Goal: Book appointment/travel/reservation

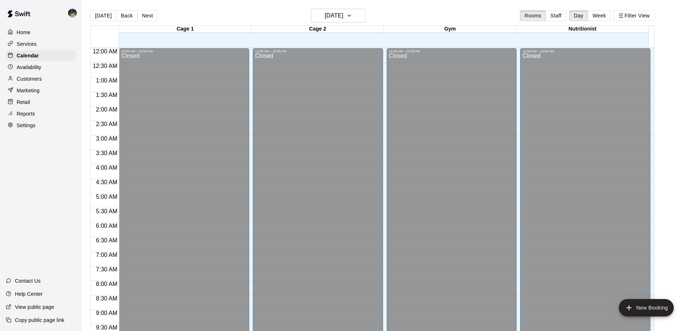
scroll to position [346, 0]
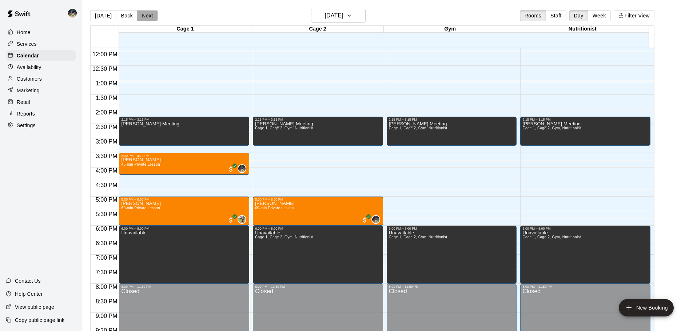
click at [150, 17] on button "Next" at bounding box center [147, 15] width 20 height 11
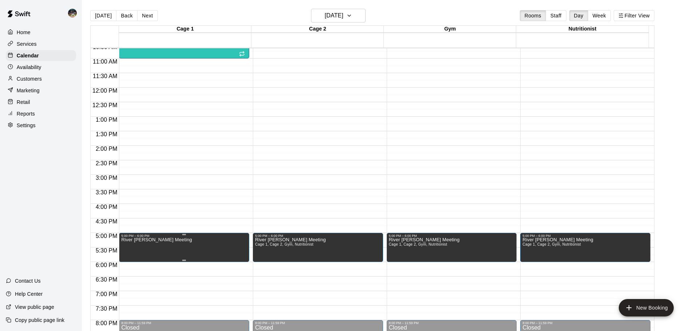
scroll to position [273, 0]
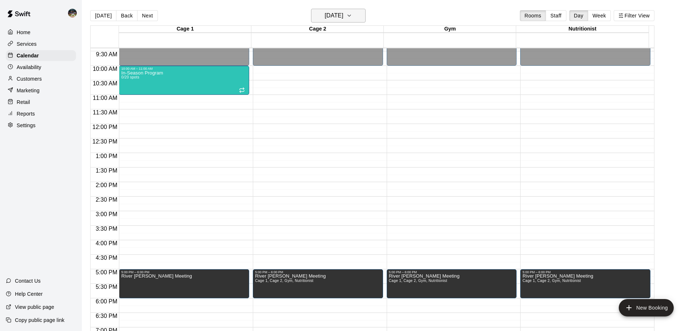
click at [343, 19] on h6 "[DATE]" at bounding box center [334, 16] width 19 height 10
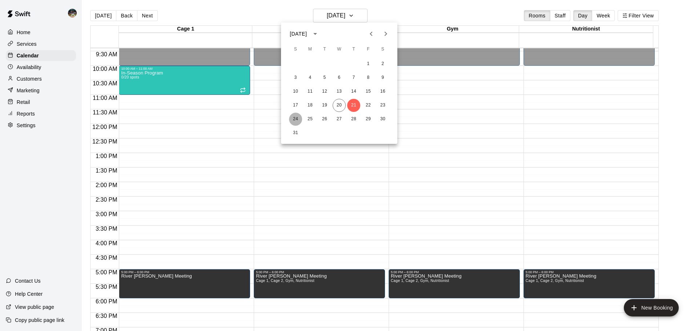
click at [295, 119] on button "24" at bounding box center [295, 119] width 13 height 13
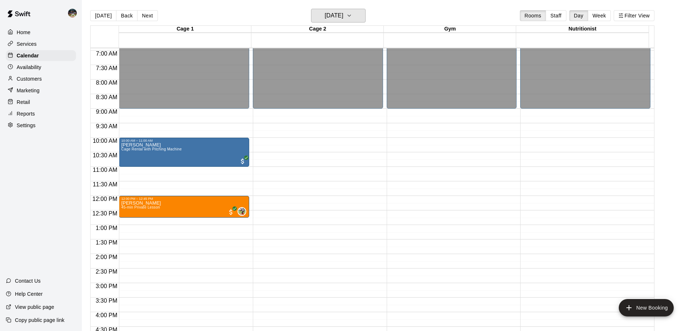
scroll to position [201, 0]
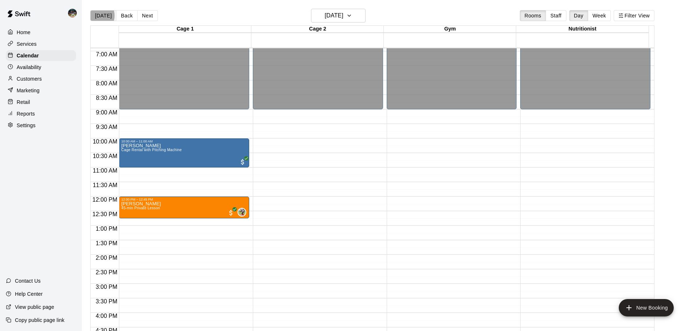
click at [95, 16] on button "[DATE]" at bounding box center [103, 15] width 26 height 11
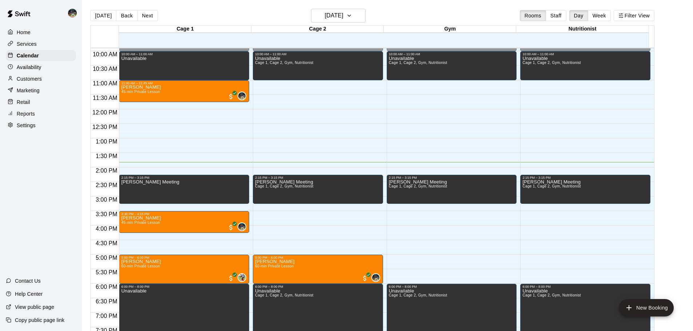
scroll to position [310, 0]
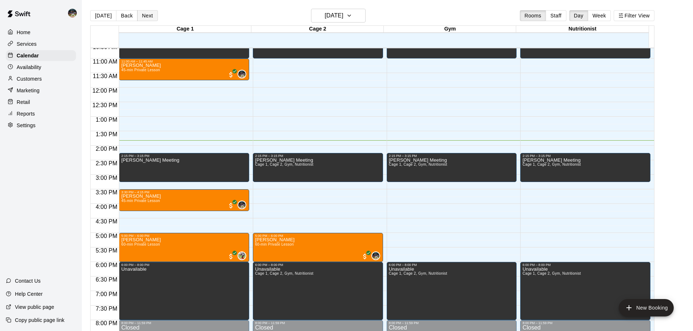
click at [137, 11] on button "Next" at bounding box center [147, 15] width 20 height 11
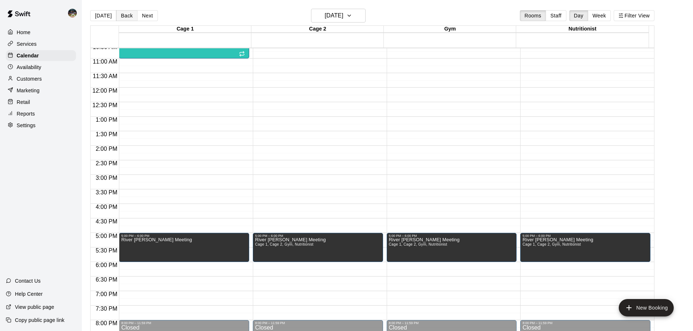
click at [123, 17] on button "Back" at bounding box center [126, 15] width 21 height 11
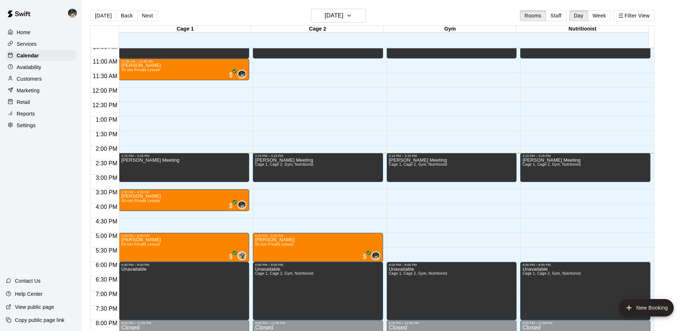
click at [82, 165] on main "[DATE] Back [DATE][DATE] Rooms Staff Day Week Filter View Cage 1 20 Wed Cage 2 …" at bounding box center [387, 171] width 611 height 343
click at [362, 15] on button "[DATE]" at bounding box center [338, 16] width 55 height 14
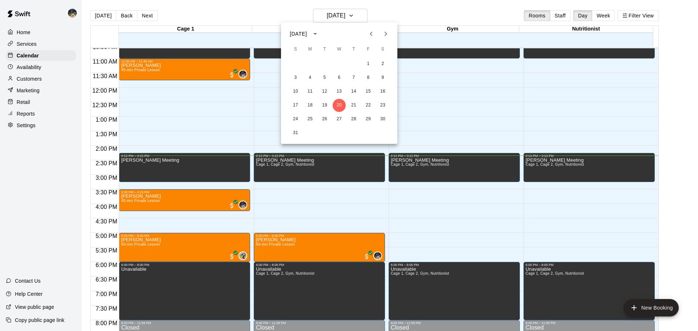
click at [370, 34] on icon "Previous month" at bounding box center [371, 34] width 3 height 4
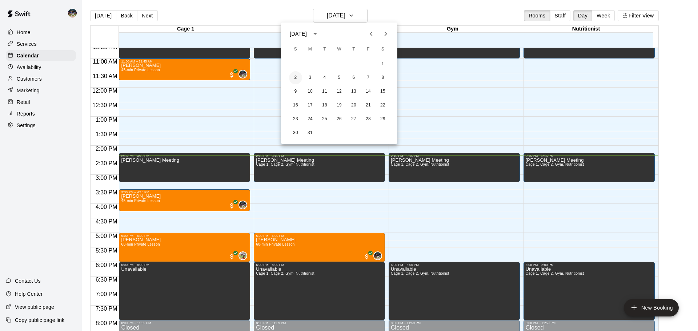
click at [293, 78] on button "2" at bounding box center [295, 77] width 13 height 13
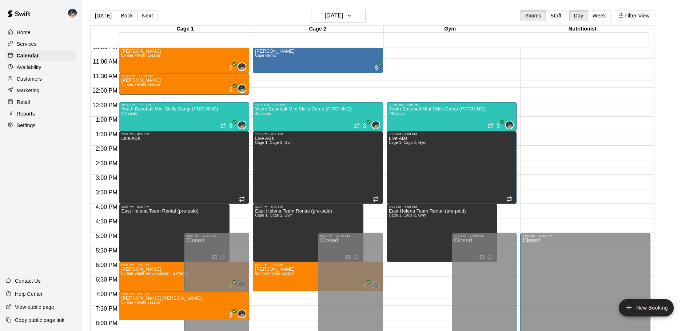
drag, startPoint x: 612, startPoint y: 16, endPoint x: 600, endPoint y: 17, distance: 12.0
click at [610, 16] on button "Week" at bounding box center [598, 15] width 23 height 11
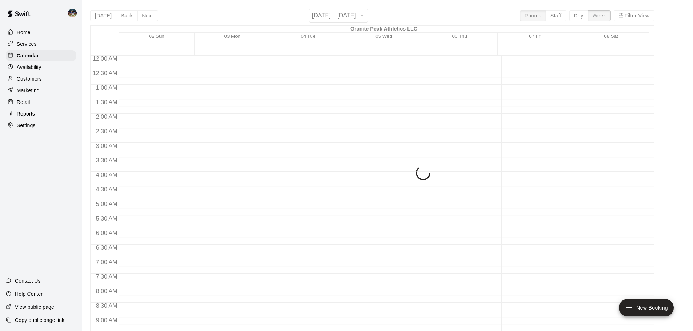
scroll to position [415, 0]
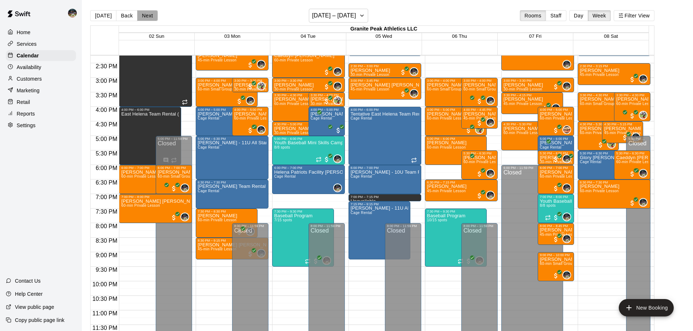
click at [150, 17] on button "Next" at bounding box center [147, 15] width 20 height 11
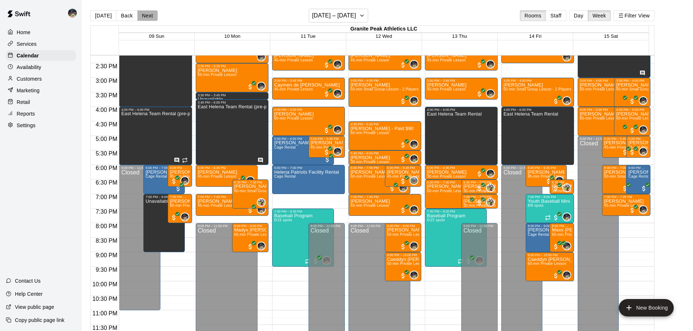
click at [150, 18] on button "Next" at bounding box center [147, 15] width 20 height 11
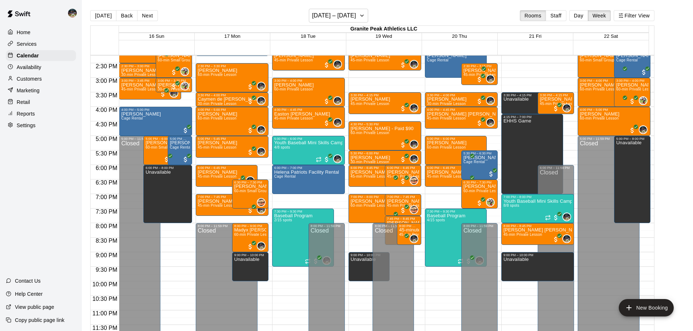
click at [150, 18] on button "Next" at bounding box center [147, 15] width 20 height 11
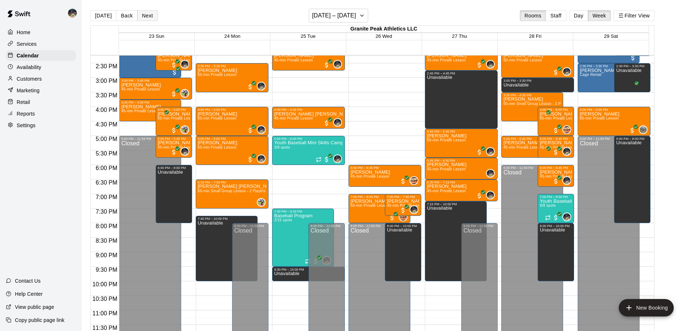
click at [151, 16] on button "Next" at bounding box center [147, 15] width 20 height 11
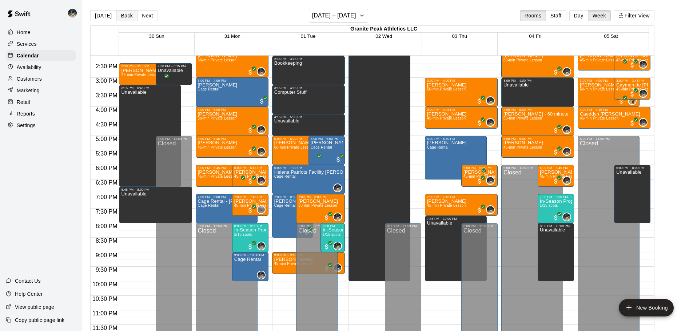
click at [129, 17] on button "Back" at bounding box center [126, 15] width 21 height 11
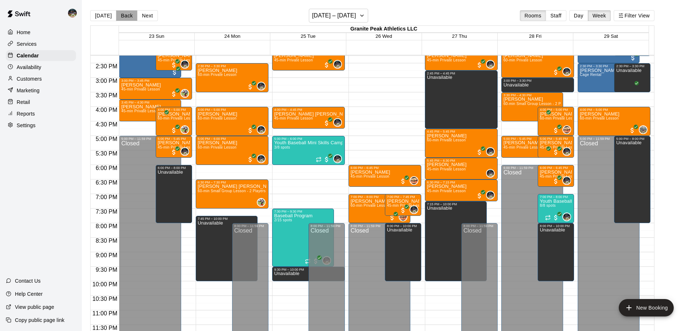
click at [129, 17] on button "Back" at bounding box center [126, 15] width 21 height 11
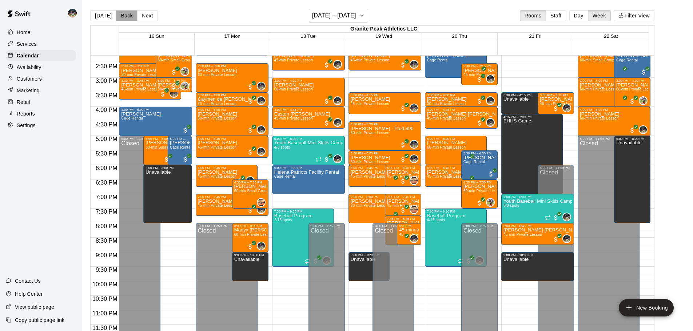
click at [129, 17] on button "Back" at bounding box center [126, 15] width 21 height 11
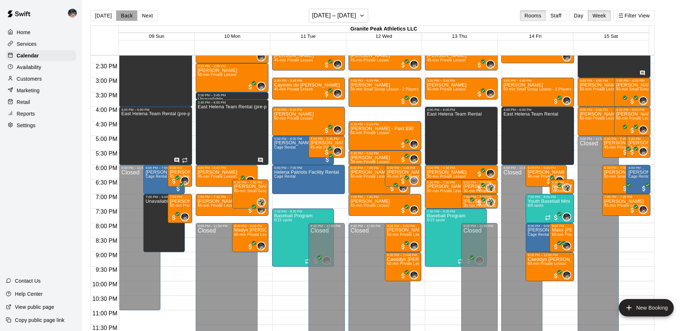
click at [129, 17] on button "Back" at bounding box center [126, 15] width 21 height 11
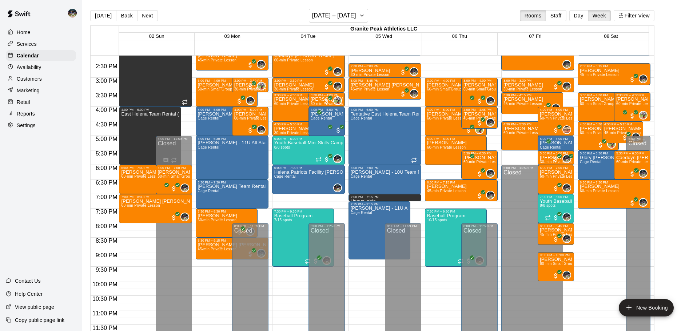
click at [97, 13] on button "[DATE]" at bounding box center [103, 15] width 26 height 11
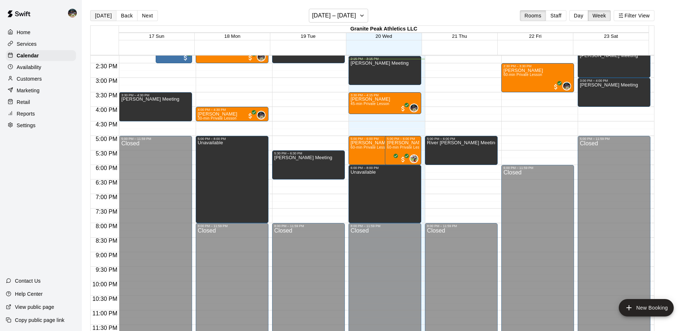
click at [101, 15] on button "[DATE]" at bounding box center [103, 15] width 26 height 11
click at [581, 15] on button "Day" at bounding box center [578, 15] width 19 height 11
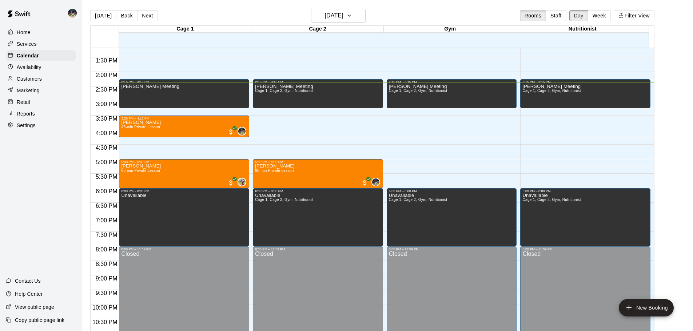
scroll to position [371, 0]
